Goal: Entertainment & Leisure: Browse casually

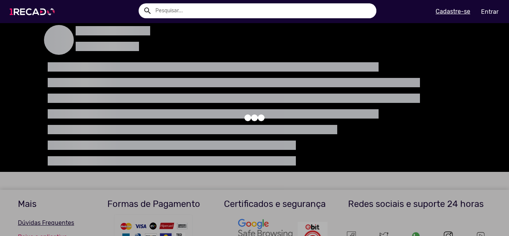
click at [39, 6] on img at bounding box center [34, 12] width 56 height 32
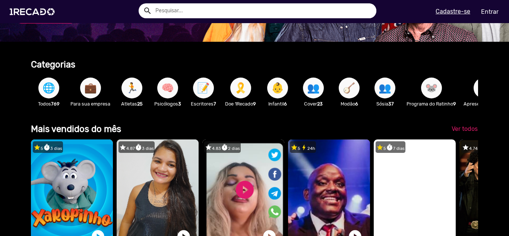
drag, startPoint x: 212, startPoint y: 108, endPoint x: 210, endPoint y: 127, distance: 19.1
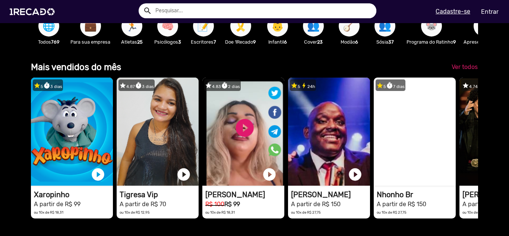
drag, startPoint x: 2, startPoint y: 148, endPoint x: 1, endPoint y: 167, distance: 18.6
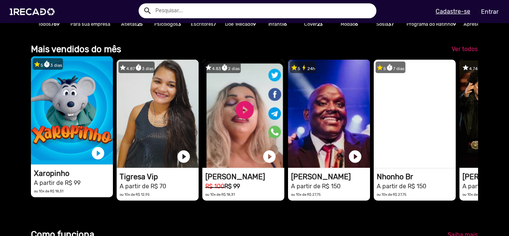
scroll to position [0, 503]
click at [101, 161] on link "play_circle_filled" at bounding box center [98, 153] width 15 height 15
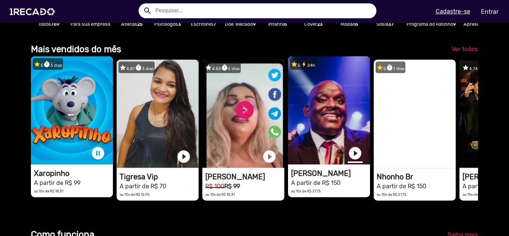
scroll to position [0, 1510]
click at [349, 161] on link "play_circle_filled" at bounding box center [355, 153] width 15 height 15
click at [103, 159] on link "pause_circle" at bounding box center [98, 153] width 15 height 15
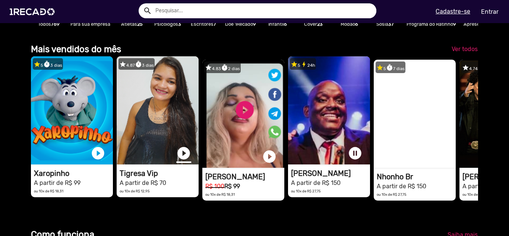
scroll to position [0, 503]
click at [183, 161] on link "play_circle_filled" at bounding box center [183, 153] width 15 height 15
drag, startPoint x: 450, startPoint y: 130, endPoint x: 0, endPoint y: 122, distance: 449.7
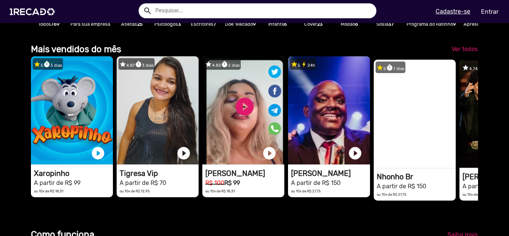
scroll to position [0, 1006]
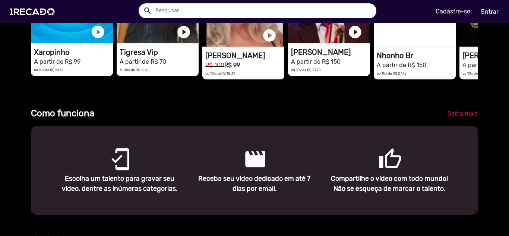
drag, startPoint x: 0, startPoint y: 161, endPoint x: 1, endPoint y: 201, distance: 39.9
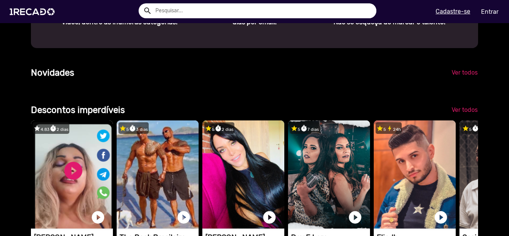
drag, startPoint x: 8, startPoint y: 197, endPoint x: 14, endPoint y: 219, distance: 22.5
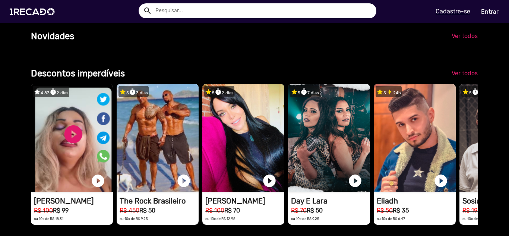
scroll to position [538, 0]
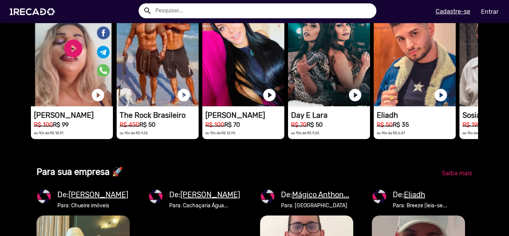
drag, startPoint x: 298, startPoint y: 228, endPoint x: 294, endPoint y: 246, distance: 18.9
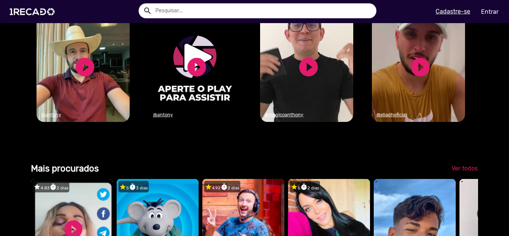
scroll to position [0, 171]
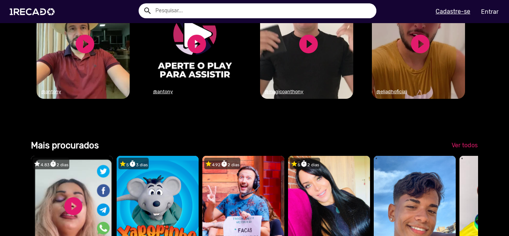
drag, startPoint x: 309, startPoint y: 182, endPoint x: 305, endPoint y: 214, distance: 32.6
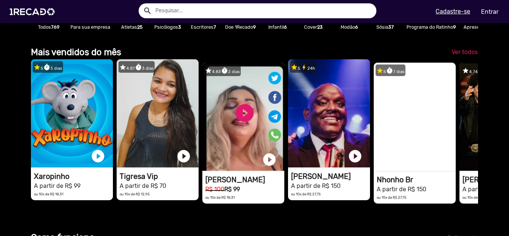
scroll to position [218, 0]
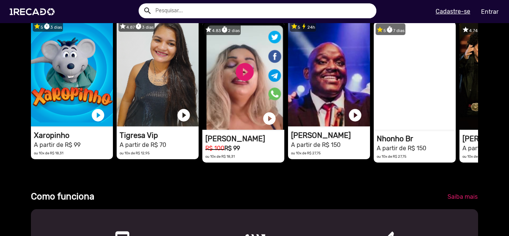
drag, startPoint x: 341, startPoint y: 94, endPoint x: 339, endPoint y: 133, distance: 39.1
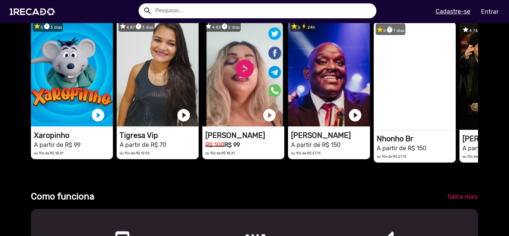
scroll to position [0, 503]
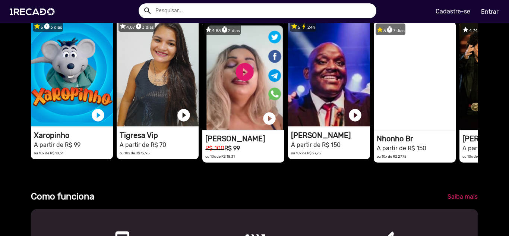
drag, startPoint x: 438, startPoint y: 109, endPoint x: 208, endPoint y: 200, distance: 247.5
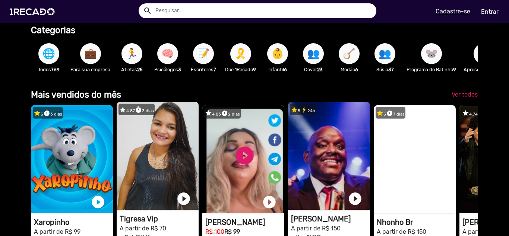
drag, startPoint x: 48, startPoint y: 129, endPoint x: 57, endPoint y: 116, distance: 15.6
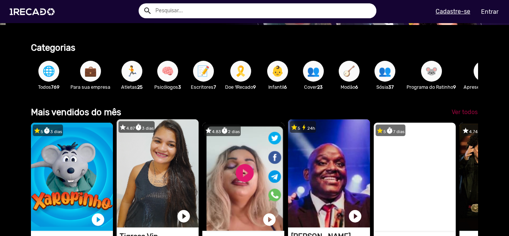
click at [462, 113] on link "Ver todos" at bounding box center [465, 111] width 38 height 13
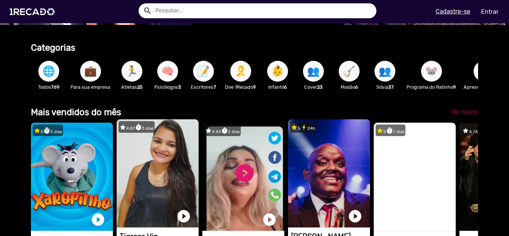
scroll to position [0, 944]
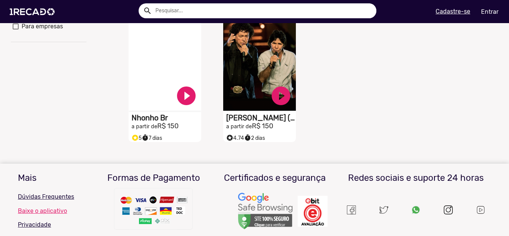
drag, startPoint x: 429, startPoint y: 99, endPoint x: 425, endPoint y: 98, distance: 4.2
click at [425, 98] on div "S1RECADO vídeos dedicados para fãs e empresas play_circle_filled Xaropinho a pa…" at bounding box center [308, 9] width 379 height 274
drag, startPoint x: 423, startPoint y: 100, endPoint x: 421, endPoint y: 110, distance: 9.9
click at [421, 109] on div "S1RECADO vídeos dedicados para fãs e empresas play_circle_filled Xaropinho a pa…" at bounding box center [308, 9] width 379 height 274
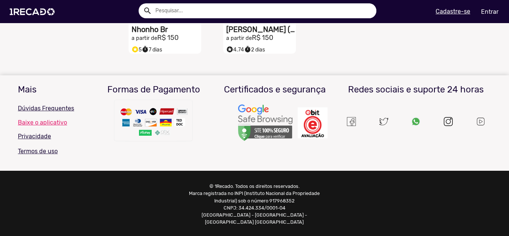
drag, startPoint x: 385, startPoint y: 124, endPoint x: 362, endPoint y: 172, distance: 53.6
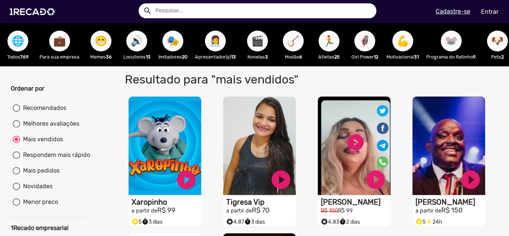
drag, startPoint x: 368, startPoint y: 159, endPoint x: 364, endPoint y: 94, distance: 65.7
drag, startPoint x: 72, startPoint y: 88, endPoint x: 81, endPoint y: 89, distance: 9.0
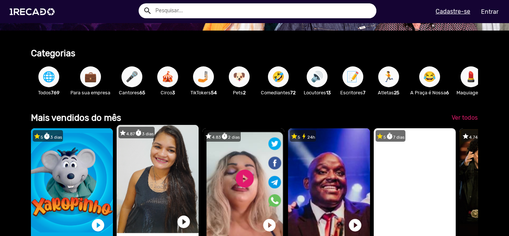
drag, startPoint x: 161, startPoint y: 111, endPoint x: 164, endPoint y: 134, distance: 23.3
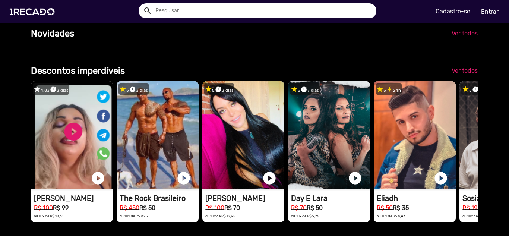
drag, startPoint x: 0, startPoint y: 150, endPoint x: 0, endPoint y: 174, distance: 23.5
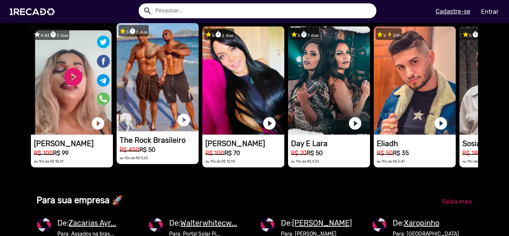
drag, startPoint x: 160, startPoint y: 111, endPoint x: 159, endPoint y: 115, distance: 4.7
click at [159, 115] on video "1RECADO vídeos dedicados para fãs e empresas" at bounding box center [158, 77] width 82 height 108
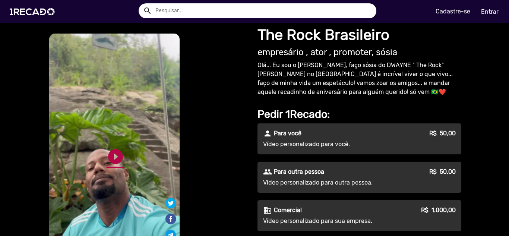
click at [112, 159] on link "play_circle_filled" at bounding box center [116, 157] width 18 height 18
drag, startPoint x: 176, startPoint y: 146, endPoint x: 183, endPoint y: 148, distance: 7.3
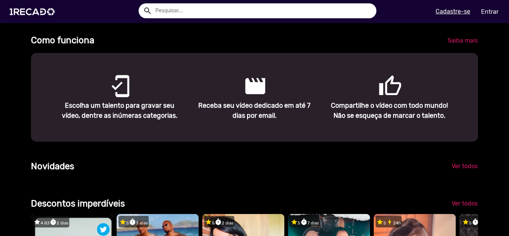
drag, startPoint x: 143, startPoint y: 135, endPoint x: 153, endPoint y: 192, distance: 57.5
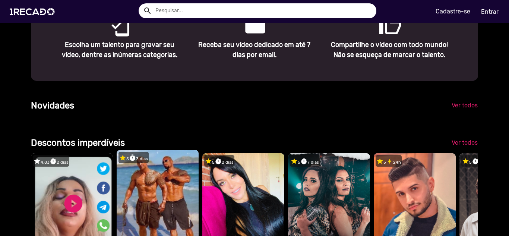
drag, startPoint x: 151, startPoint y: 182, endPoint x: 155, endPoint y: 216, distance: 34.5
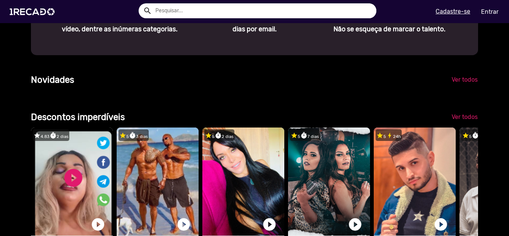
drag, startPoint x: 153, startPoint y: 212, endPoint x: 0, endPoint y: 93, distance: 194.1
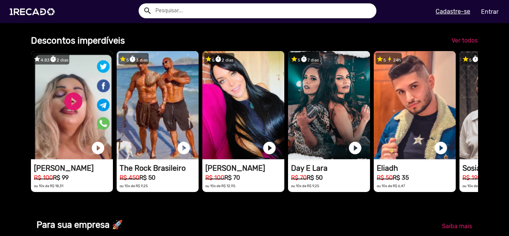
drag, startPoint x: 3, startPoint y: 121, endPoint x: 0, endPoint y: 139, distance: 18.1
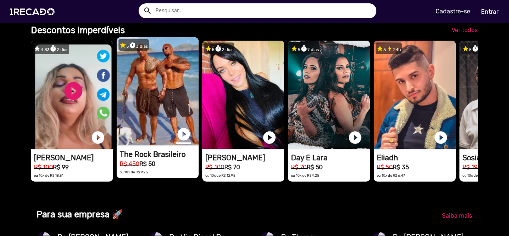
click at [181, 142] on link "play_circle_filled" at bounding box center [183, 134] width 15 height 15
click at [188, 142] on link "pause_circle" at bounding box center [183, 134] width 15 height 15
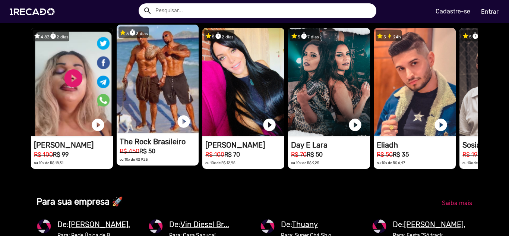
drag, startPoint x: 16, startPoint y: 130, endPoint x: 15, endPoint y: 144, distance: 13.9
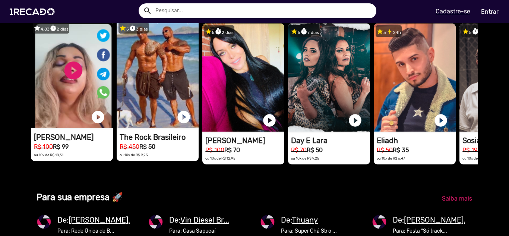
click at [57, 93] on video "1RECADO vídeos dedicados para fãs e empresas" at bounding box center [72, 74] width 82 height 108
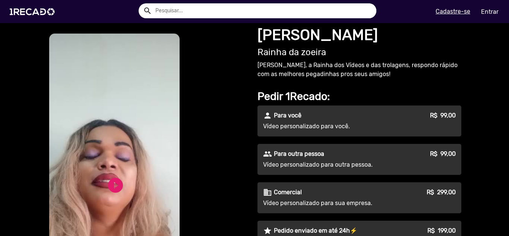
drag, startPoint x: 40, startPoint y: 92, endPoint x: 28, endPoint y: 103, distance: 16.9
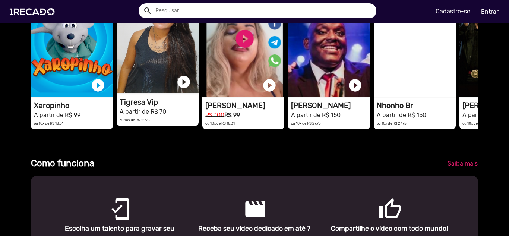
drag, startPoint x: 136, startPoint y: 140, endPoint x: 136, endPoint y: 167, distance: 27.6
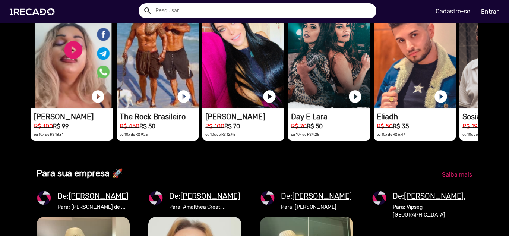
drag, startPoint x: 102, startPoint y: 145, endPoint x: 98, endPoint y: 183, distance: 37.4
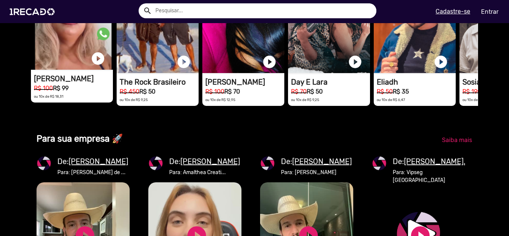
click at [71, 31] on video "1RECADO vídeos dedicados para fãs e empresas" at bounding box center [72, 16] width 82 height 108
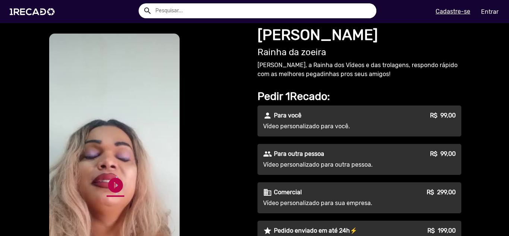
click at [113, 178] on link "play_circle_filled" at bounding box center [116, 185] width 18 height 18
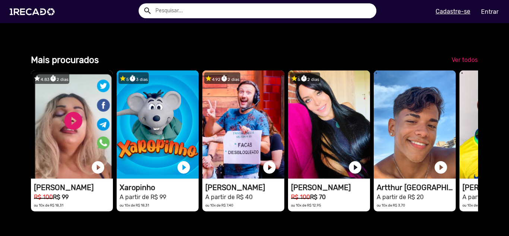
drag, startPoint x: 200, startPoint y: 169, endPoint x: 204, endPoint y: 219, distance: 50.1
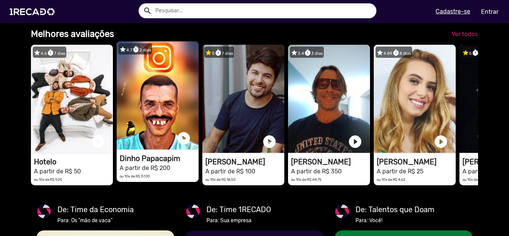
drag, startPoint x: 199, startPoint y: 197, endPoint x: 197, endPoint y: 208, distance: 11.4
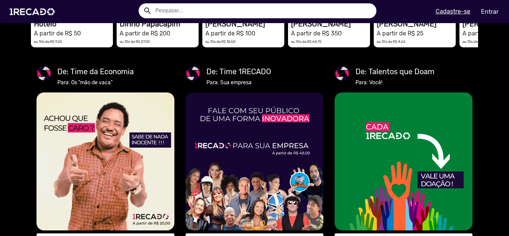
drag, startPoint x: 2, startPoint y: 118, endPoint x: 26, endPoint y: 142, distance: 33.2
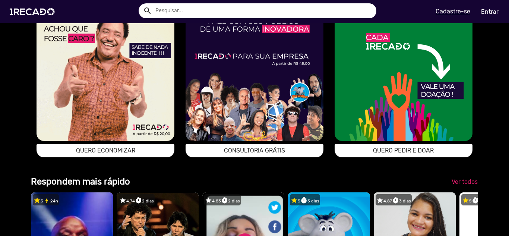
drag, startPoint x: 0, startPoint y: 129, endPoint x: 0, endPoint y: 148, distance: 19.0
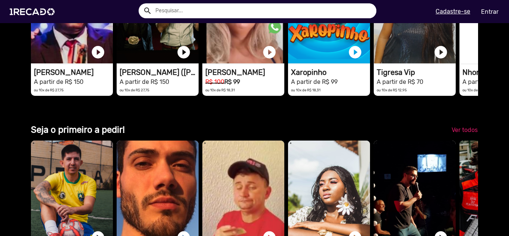
drag, startPoint x: 0, startPoint y: 108, endPoint x: 0, endPoint y: 156, distance: 48.1
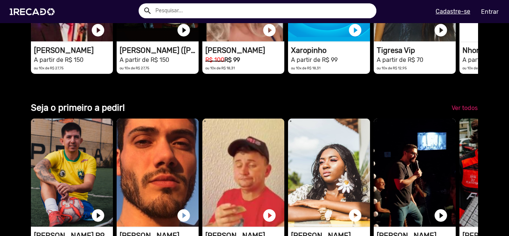
drag, startPoint x: 22, startPoint y: 167, endPoint x: 25, endPoint y: 153, distance: 14.5
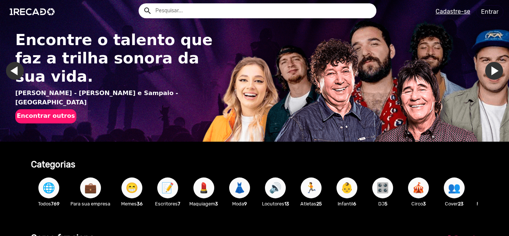
drag, startPoint x: 25, startPoint y: 153, endPoint x: 9, endPoint y: 149, distance: 15.9
